Goal: Find contact information: Find contact information

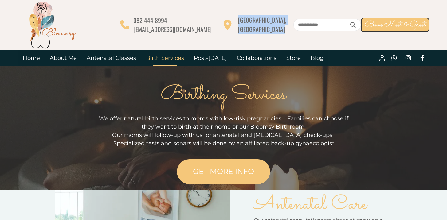
drag, startPoint x: 253, startPoint y: 16, endPoint x: 299, endPoint y: 23, distance: 46.6
click at [299, 23] on div "082 444 8994 info@bloomsy.co.za Moreleta Park, Pretoria East Book Meet & Greet" at bounding box center [223, 24] width 411 height 49
click at [248, 42] on div "082 444 8994 info@bloomsy.co.za Moreleta Park, Pretoria East Book Meet & Greet" at bounding box center [223, 24] width 411 height 49
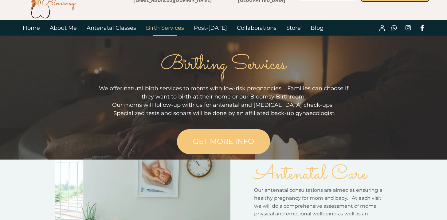
scroll to position [24, 0]
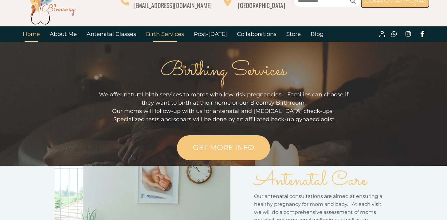
click at [37, 38] on link "Home" at bounding box center [31, 33] width 27 height 15
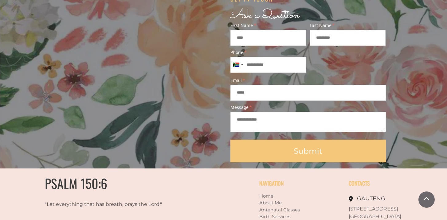
scroll to position [562, 0]
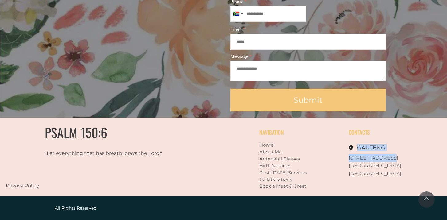
drag, startPoint x: 346, startPoint y: 156, endPoint x: 382, endPoint y: 156, distance: 36.2
click at [383, 156] on div "CONTACTS [GEOGRAPHIC_DATA] [STREET_ADDRESS]" at bounding box center [386, 155] width 103 height 74
click at [183, 168] on div "PSALM 150:6 "Let everything that has breath, prays the Lord ."" at bounding box center [152, 155] width 214 height 74
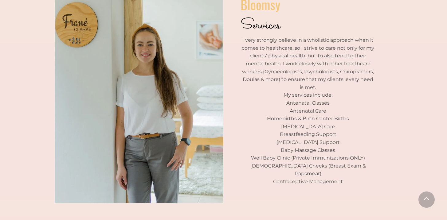
scroll to position [199, 0]
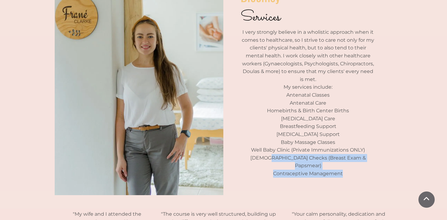
drag, startPoint x: 349, startPoint y: 160, endPoint x: 274, endPoint y: 152, distance: 75.6
click at [274, 153] on div "Bloomsy Services I very strongly believe in a wholistic approach when it comes …" at bounding box center [307, 82] width 135 height 191
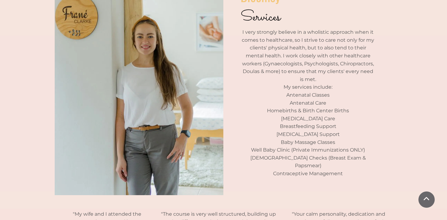
click at [259, 139] on p "Baby Massage Classes" at bounding box center [307, 142] width 135 height 8
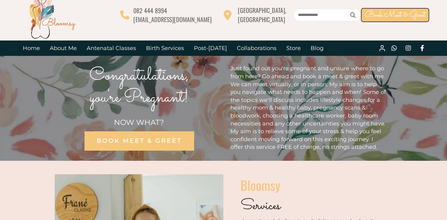
scroll to position [0, 0]
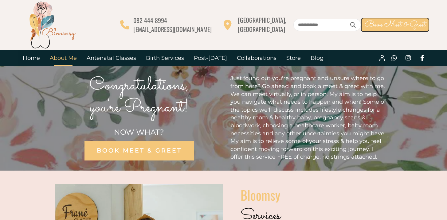
click at [63, 60] on link "About Me" at bounding box center [63, 57] width 37 height 15
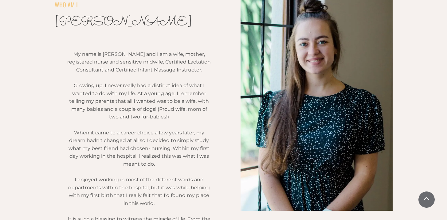
scroll to position [168, 0]
drag, startPoint x: 88, startPoint y: 61, endPoint x: 154, endPoint y: 61, distance: 66.6
click at [155, 61] on span "My name is [PERSON_NAME] and I am a wife, mother, registered nurse and sensitiv…" at bounding box center [138, 61] width 143 height 21
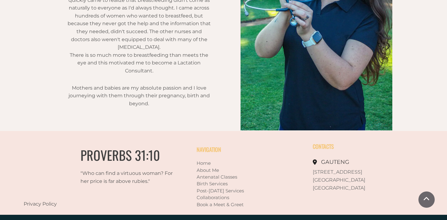
scroll to position [474, 0]
